Goal: Obtain resource: Download file/media

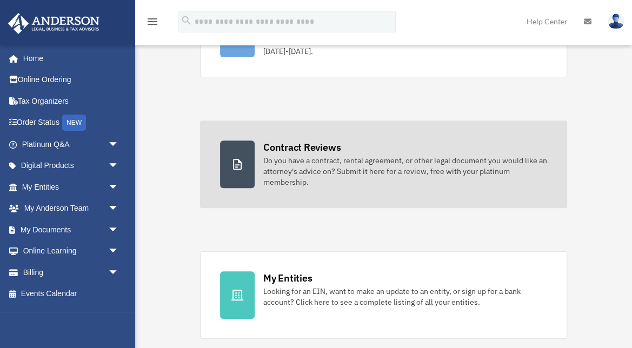
scroll to position [160, 0]
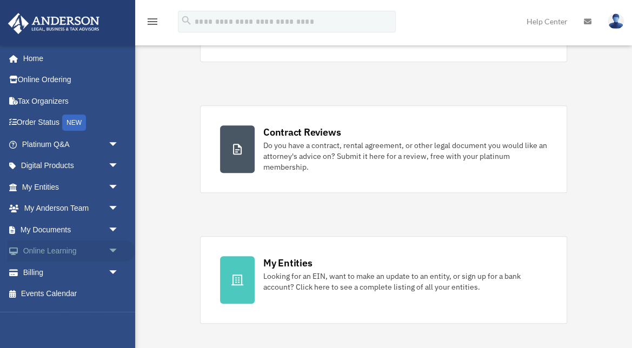
click at [111, 248] on span "arrow_drop_down" at bounding box center [119, 252] width 22 height 22
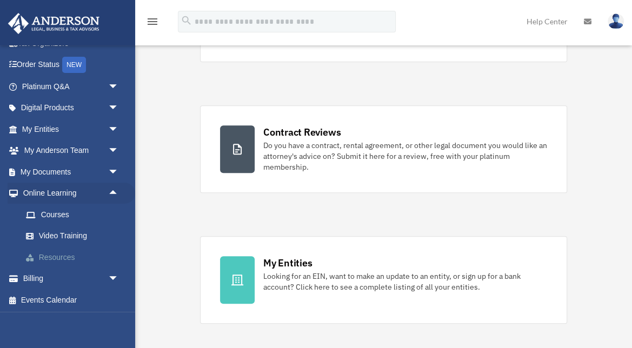
scroll to position [57, 0]
click at [114, 108] on span "arrow_drop_down" at bounding box center [119, 109] width 22 height 22
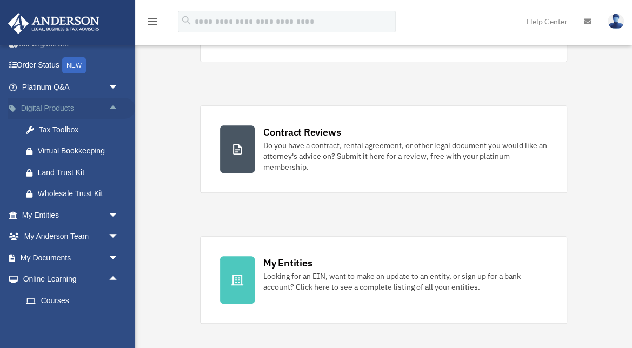
click at [114, 108] on span "arrow_drop_up" at bounding box center [119, 109] width 22 height 22
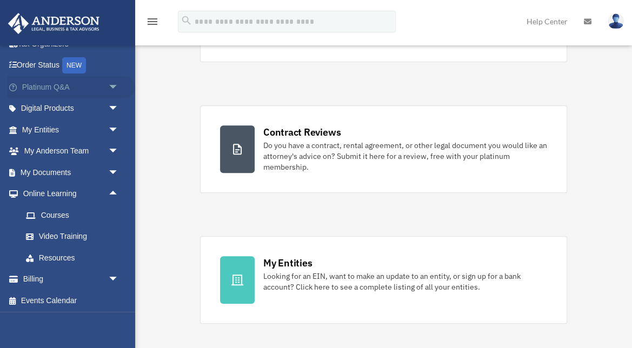
click at [115, 86] on span "arrow_drop_down" at bounding box center [119, 87] width 22 height 22
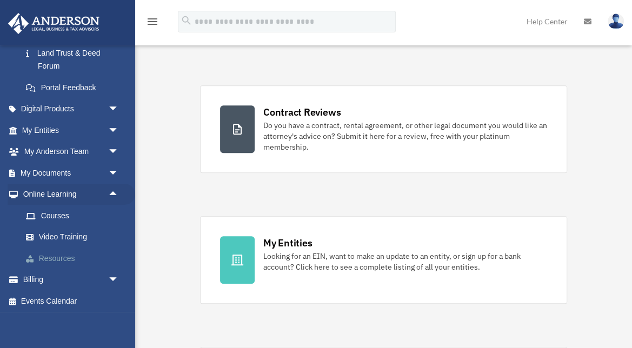
scroll to position [195, 0]
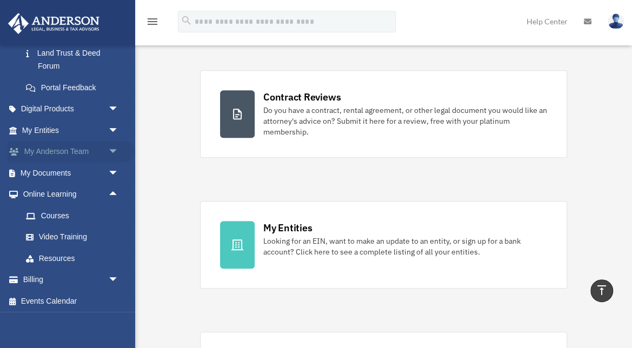
click at [111, 147] on span "arrow_drop_down" at bounding box center [119, 152] width 22 height 22
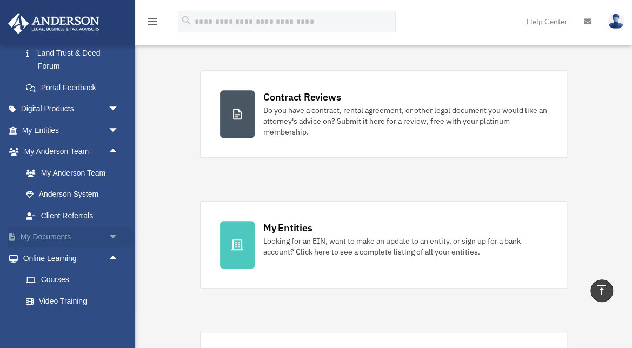
click at [110, 235] on span "arrow_drop_down" at bounding box center [119, 238] width 22 height 22
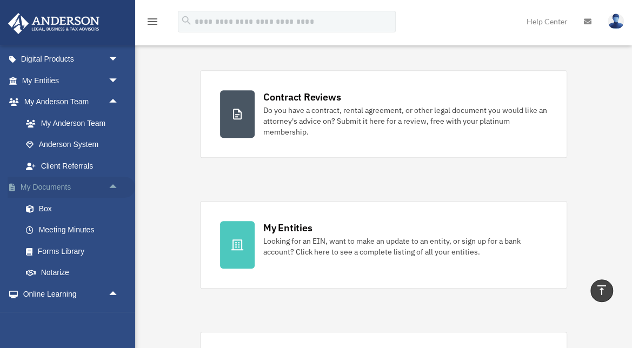
scroll to position [353, 0]
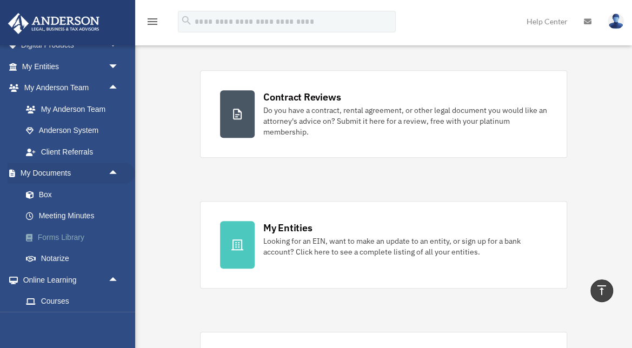
click at [72, 231] on link "Forms Library" at bounding box center [75, 238] width 120 height 22
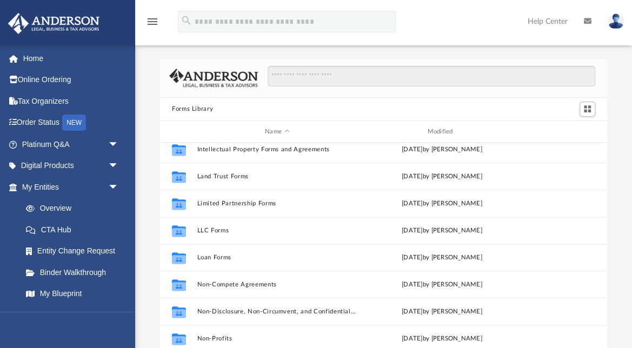
scroll to position [433, 0]
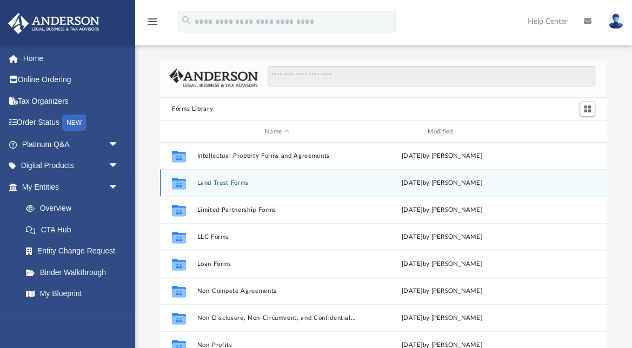
click at [242, 182] on button "Land Trust Forms" at bounding box center [277, 183] width 160 height 7
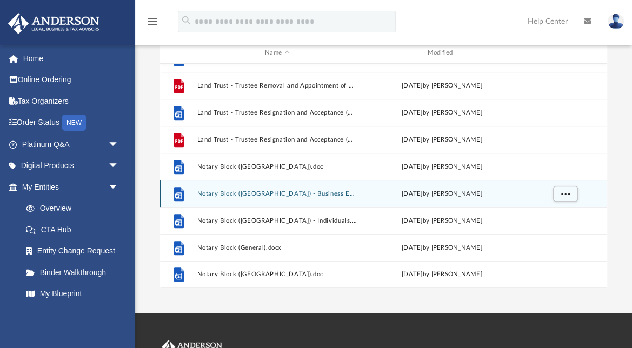
scroll to position [290, 0]
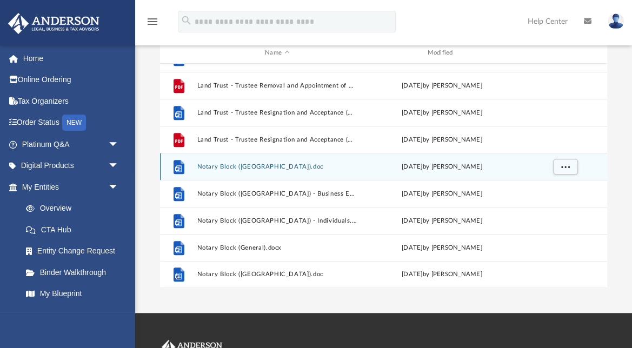
click at [236, 167] on button "Notary Block (CA).doc" at bounding box center [277, 166] width 160 height 7
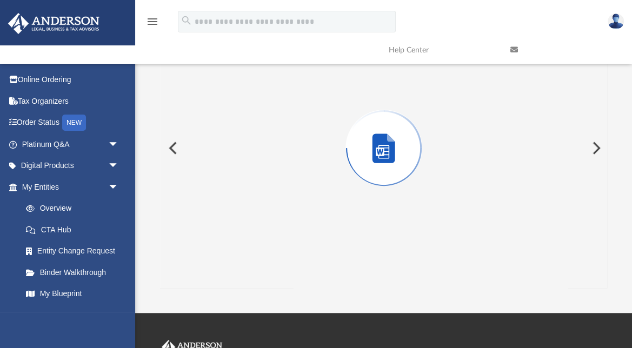
scroll to position [59, 0]
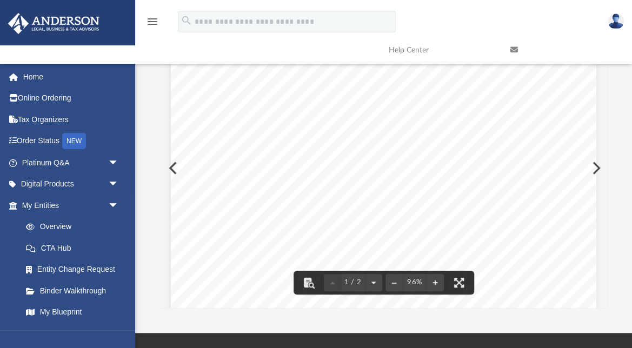
click at [168, 166] on button "Preview" at bounding box center [172, 168] width 24 height 30
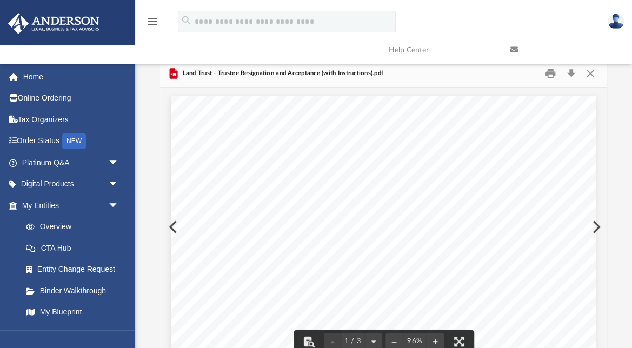
scroll to position [0, 0]
click at [590, 73] on button "Close" at bounding box center [590, 73] width 19 height 17
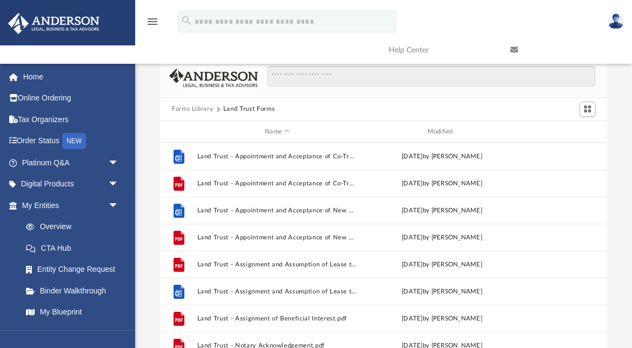
click at [207, 107] on button "Forms Library" at bounding box center [192, 109] width 41 height 10
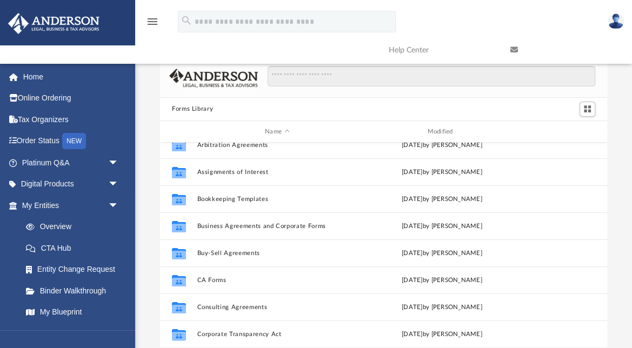
scroll to position [65, 0]
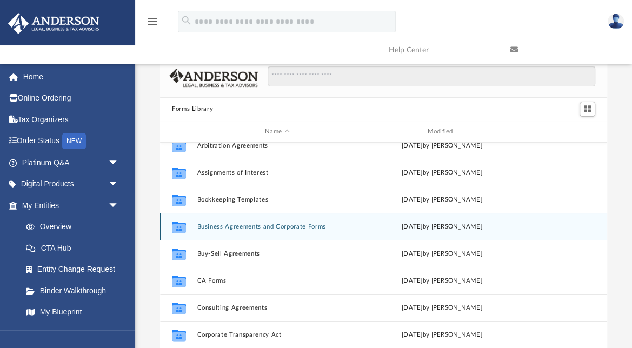
click at [221, 224] on button "Business Agreements and Corporate Forms" at bounding box center [277, 226] width 160 height 7
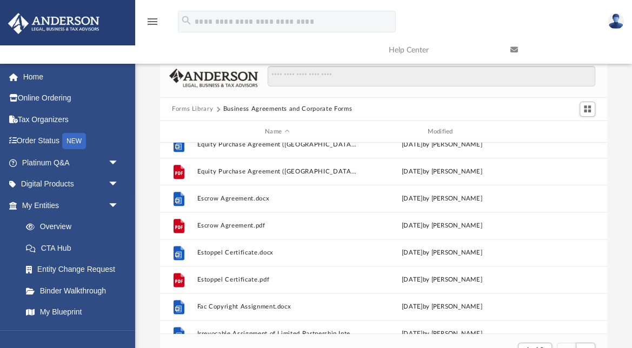
scroll to position [688, 0]
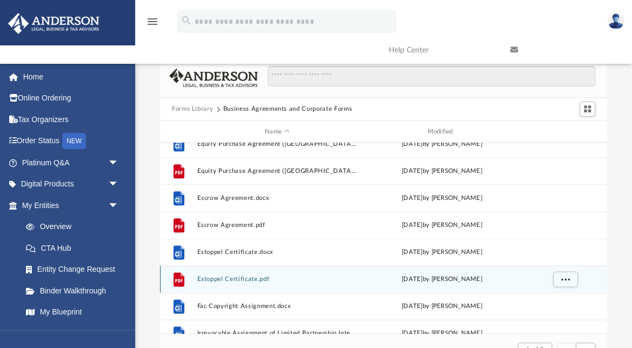
click at [218, 276] on button "Estoppel Certificate.pdf" at bounding box center [277, 279] width 160 height 7
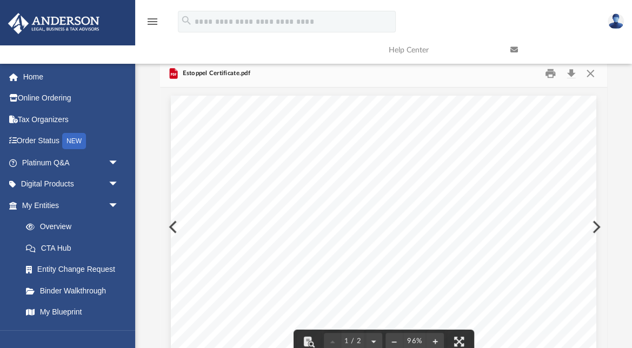
scroll to position [0, 0]
click at [589, 73] on button "Close" at bounding box center [590, 73] width 19 height 17
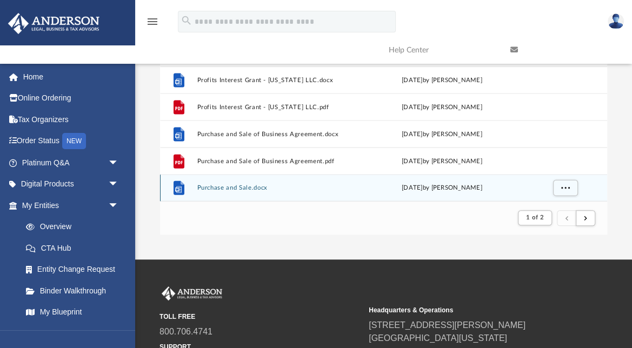
scroll to position [136, 0]
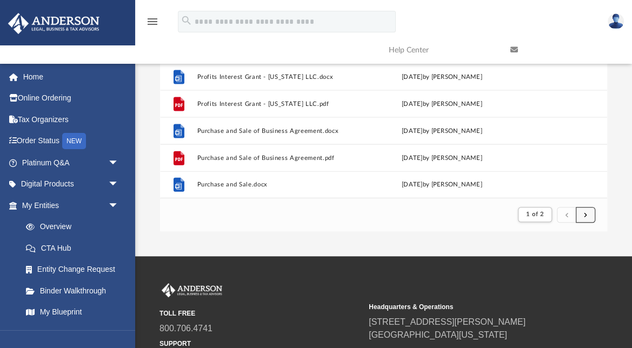
click at [588, 216] on button "submit" at bounding box center [585, 215] width 19 height 16
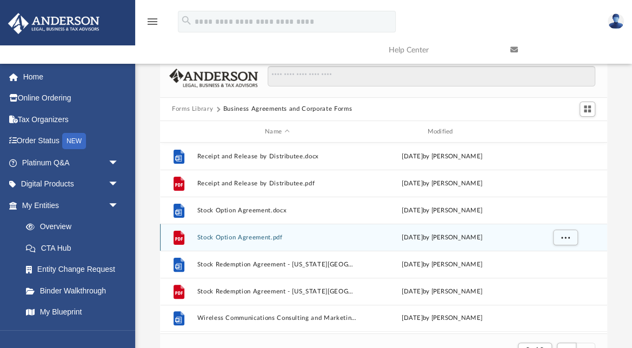
scroll to position [0, 0]
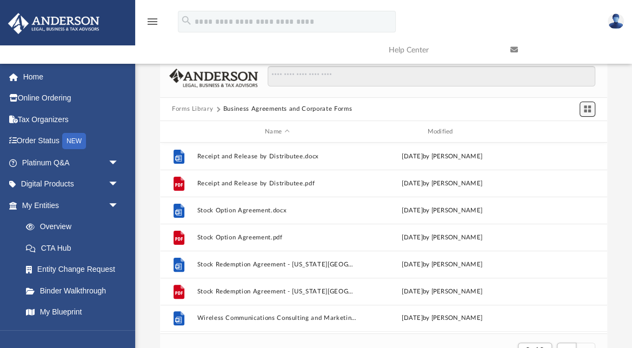
click at [584, 108] on span "Switch to Grid View" at bounding box center [587, 108] width 9 height 9
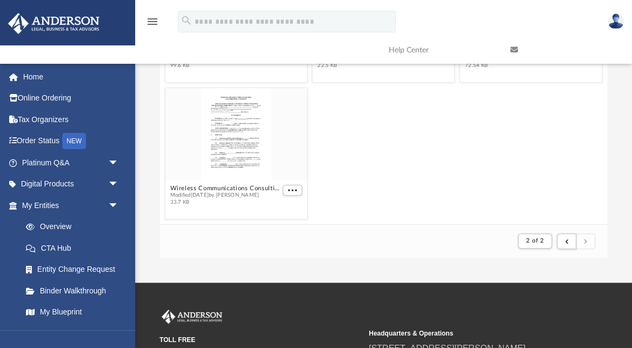
scroll to position [114, 0]
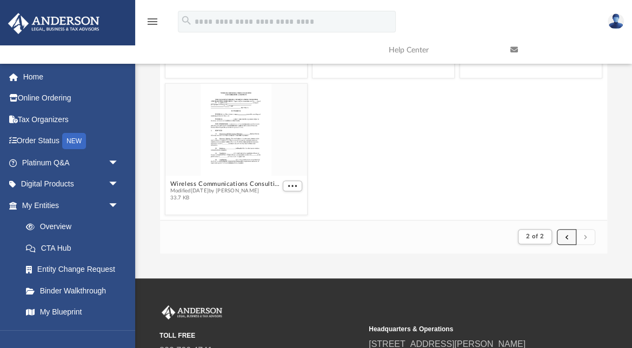
click at [559, 234] on button "submit" at bounding box center [566, 237] width 19 height 16
click at [566, 237] on span "submit" at bounding box center [566, 237] width 3 height 6
click at [533, 237] on span "2 of 2" at bounding box center [535, 237] width 18 height 6
click at [546, 257] on li "1" at bounding box center [545, 258] width 4 height 11
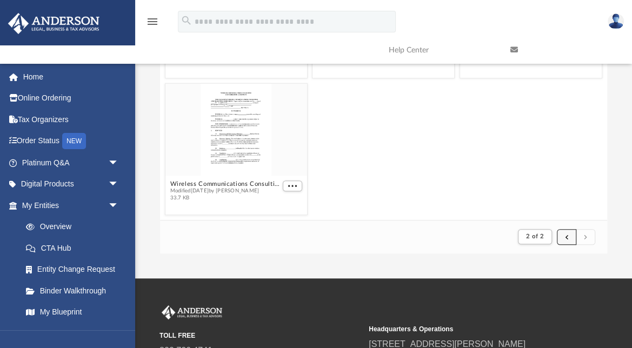
click at [565, 240] on span "submit" at bounding box center [566, 237] width 3 height 6
click at [566, 237] on span "submit" at bounding box center [566, 237] width 3 height 6
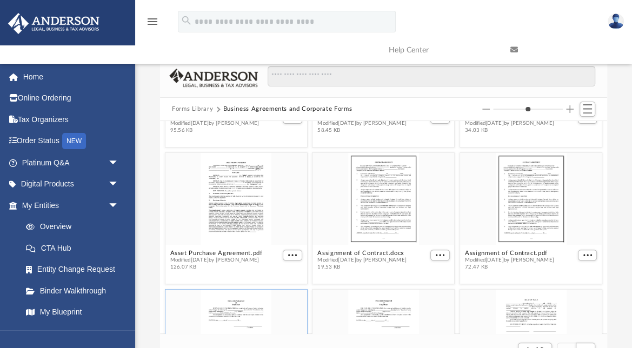
scroll to position [241, 0]
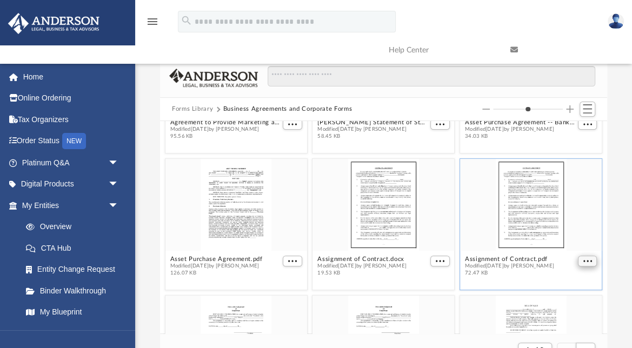
click at [590, 260] on span "More options" at bounding box center [587, 260] width 9 height 5
click at [573, 277] on li "Preview" at bounding box center [575, 280] width 31 height 11
type input "*"
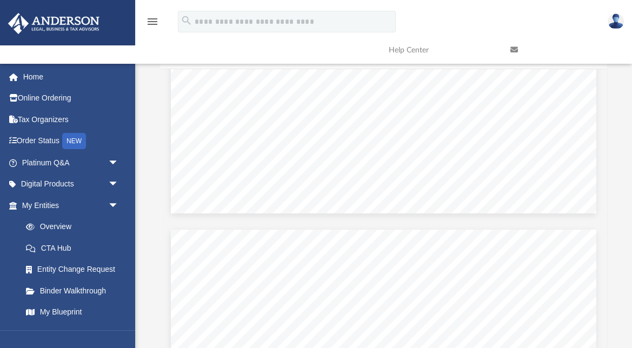
scroll to position [414, 0]
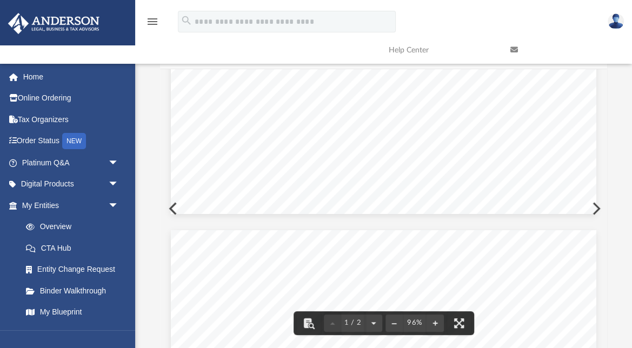
click at [365, 122] on span "constitutes the" at bounding box center [348, 123] width 48 height 8
drag, startPoint x: 365, startPoint y: 122, endPoint x: 329, endPoint y: 122, distance: 35.7
click at [330, 122] on span "constitutes the" at bounding box center [348, 123] width 48 height 8
click at [329, 122] on span "constitutes the" at bounding box center [348, 123] width 48 height 8
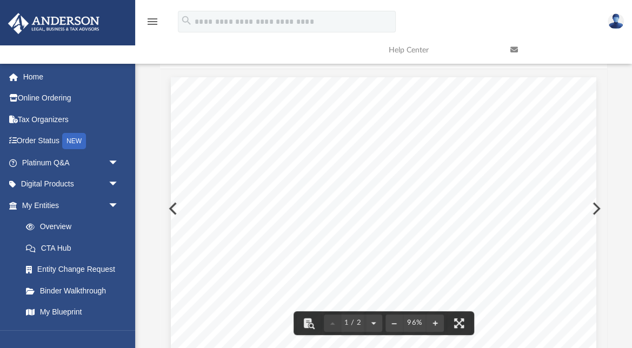
click at [167, 210] on button "Preview" at bounding box center [172, 209] width 24 height 30
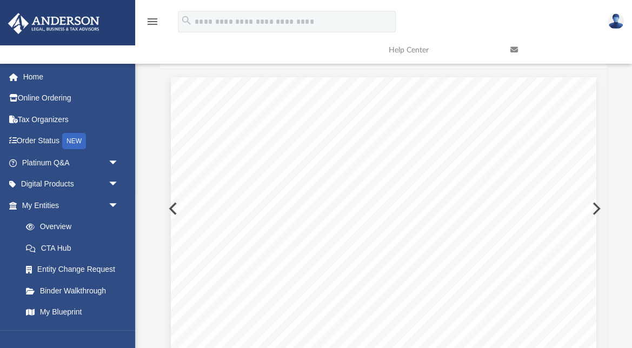
click at [167, 210] on button "Preview" at bounding box center [172, 209] width 24 height 30
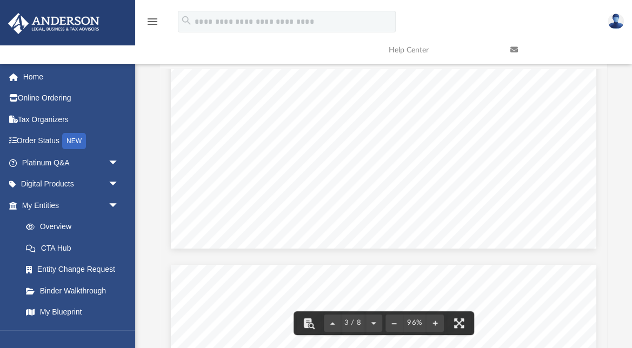
scroll to position [1517, 0]
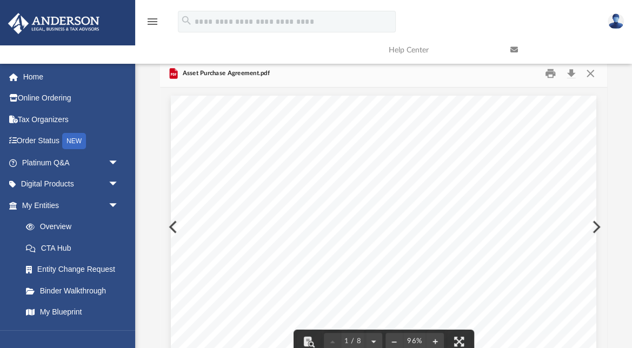
scroll to position [0, 0]
click at [593, 69] on link at bounding box center [563, 50] width 122 height 43
